Goal: Transaction & Acquisition: Purchase product/service

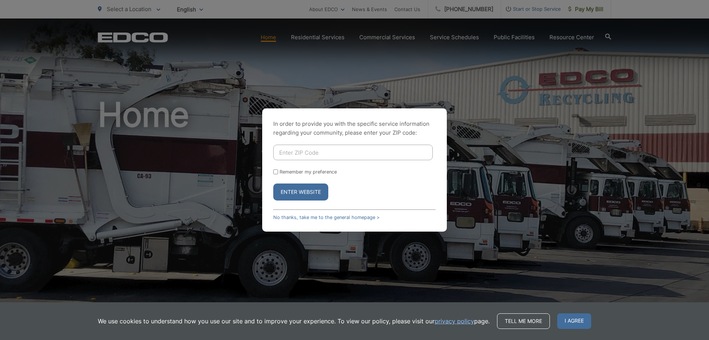
click at [321, 147] on input "Enter ZIP Code" at bounding box center [353, 152] width 160 height 16
type input "91950"
click at [312, 187] on button "Enter Website" at bounding box center [300, 191] width 55 height 17
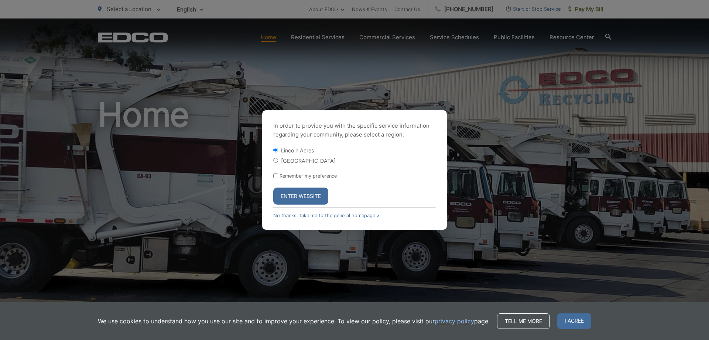
click at [311, 189] on button "Enter Website" at bounding box center [300, 195] width 55 height 17
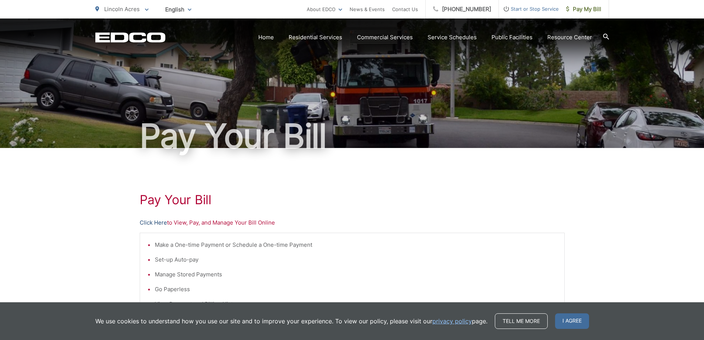
click at [151, 222] on link "Click Here" at bounding box center [153, 222] width 27 height 9
